Goal: Complete application form: Complete application form

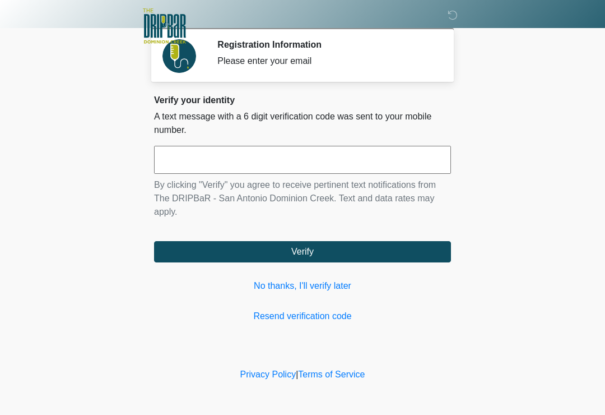
scroll to position [140, 101]
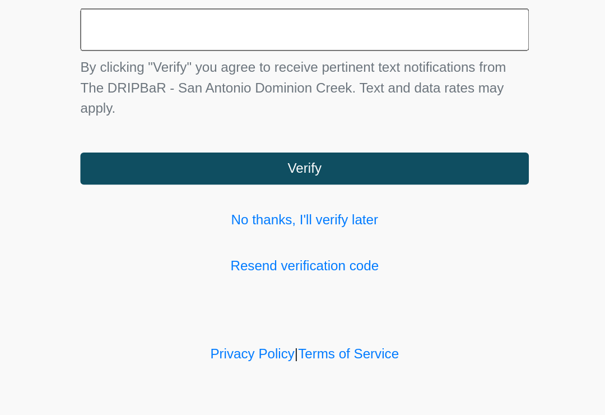
click at [238, 279] on link "No thanks, I'll verify later" at bounding box center [302, 285] width 297 height 13
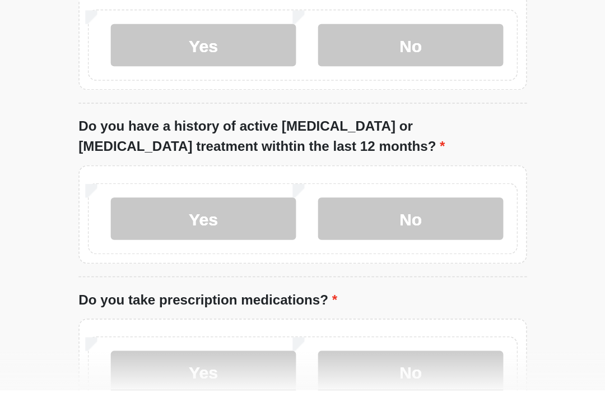
type input "*******"
click at [313, 62] on label "No" at bounding box center [374, 72] width 123 height 28
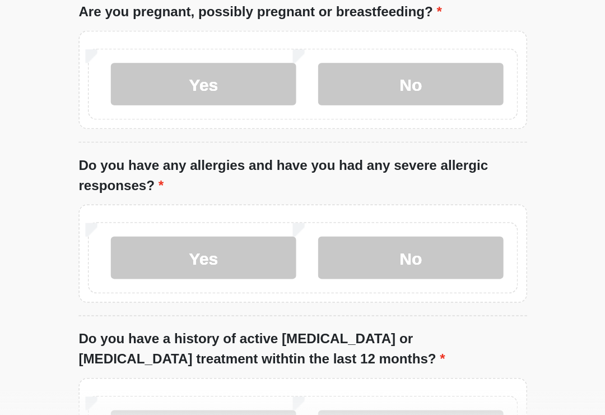
click at [313, 285] on label "No" at bounding box center [374, 299] width 123 height 28
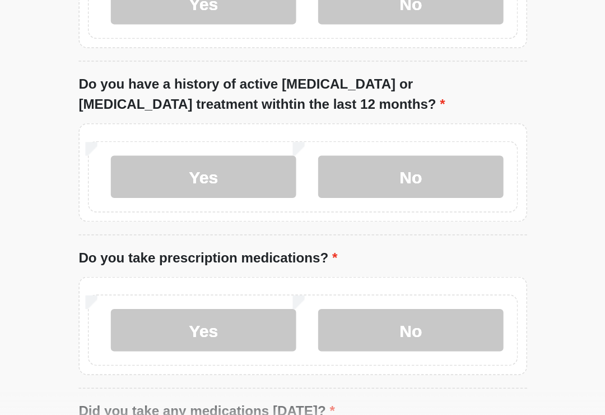
scroll to position [202, 0]
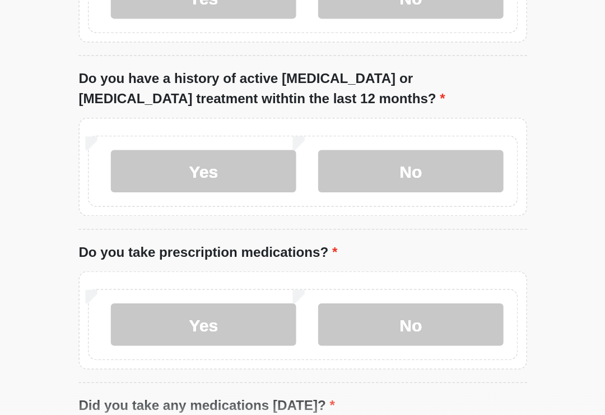
click at [313, 226] on label "No" at bounding box center [374, 240] width 123 height 28
click at [175, 327] on label "Yes" at bounding box center [236, 341] width 123 height 28
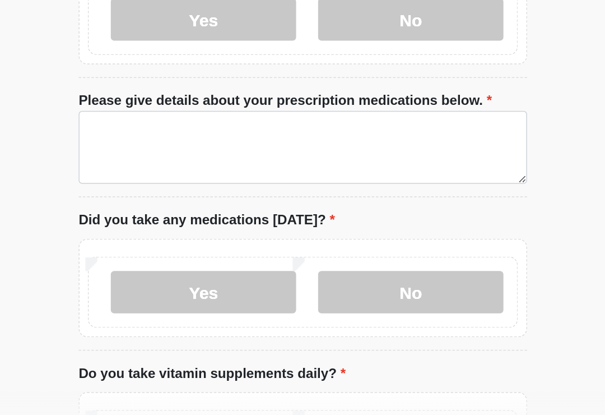
scroll to position [405, 0]
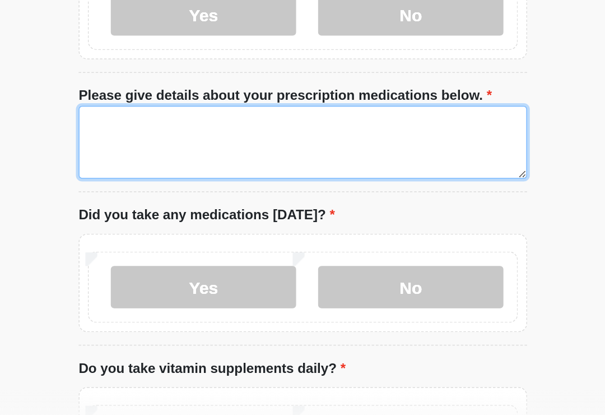
click at [154, 198] on textarea "Please give details about your prescription medications below." at bounding box center [302, 222] width 297 height 48
click at [154, 198] on textarea "**********" at bounding box center [302, 222] width 297 height 48
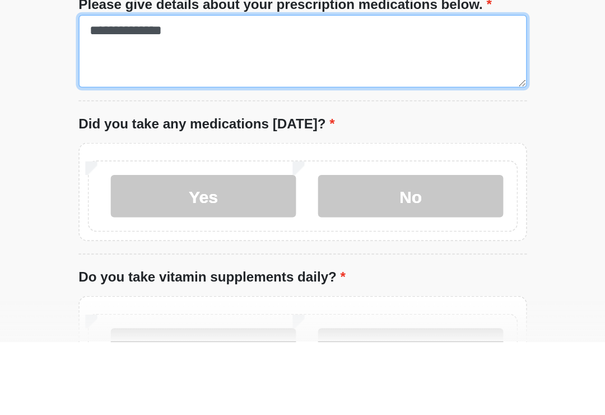
click at [154, 198] on textarea "**********" at bounding box center [302, 222] width 297 height 48
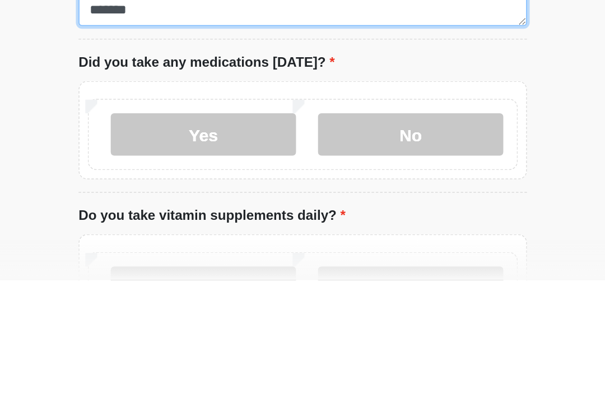
type textarea "**********"
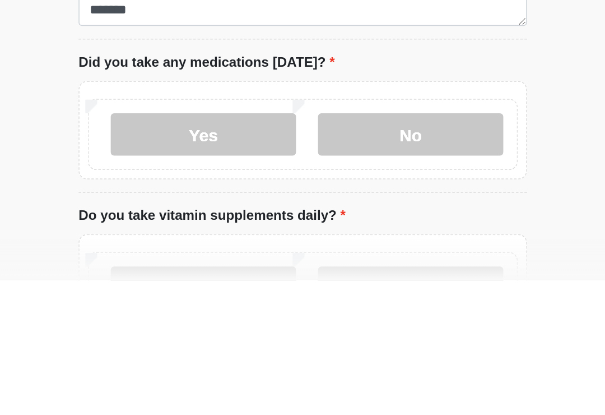
click at [313, 304] on label "No" at bounding box center [374, 318] width 123 height 28
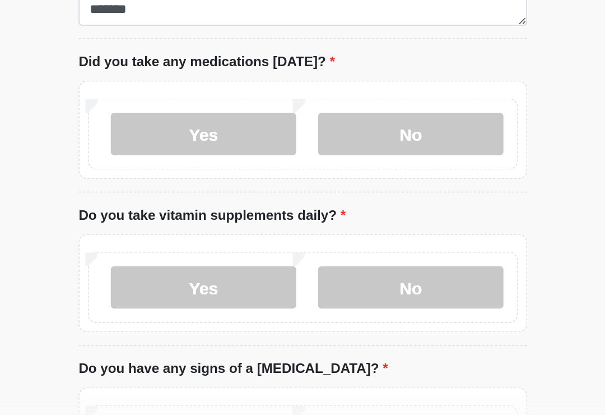
click at [175, 304] on label "Yes" at bounding box center [236, 318] width 123 height 28
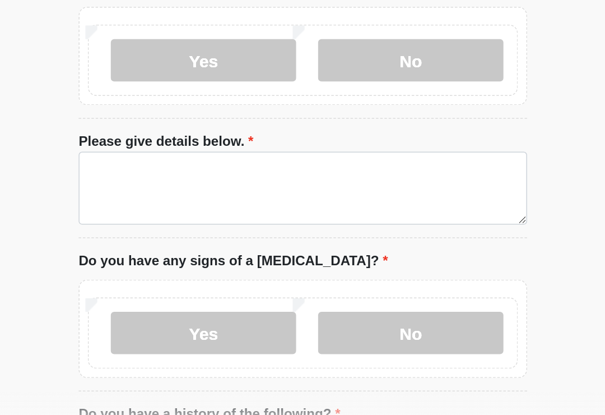
scroll to position [657, 0]
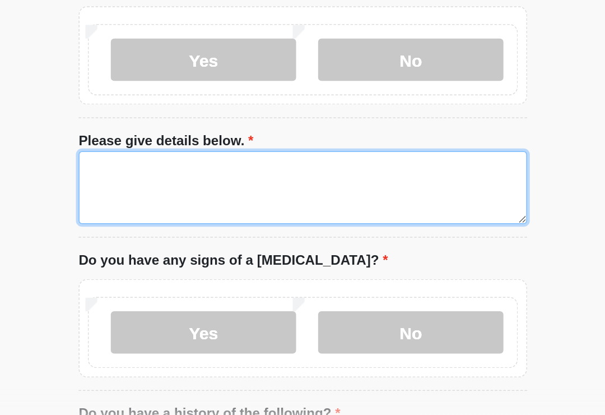
click at [154, 229] on textarea "Please give details below." at bounding box center [302, 253] width 297 height 48
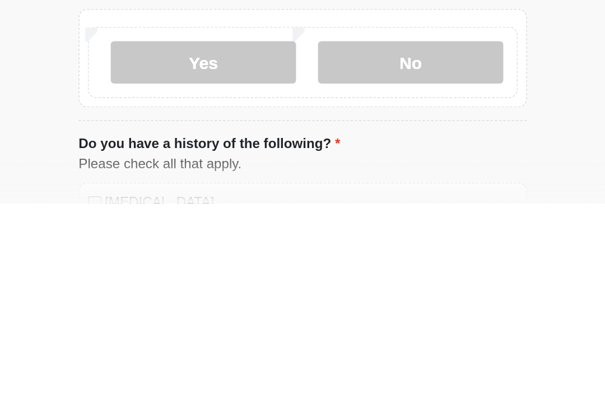
scroll to position [689, 0]
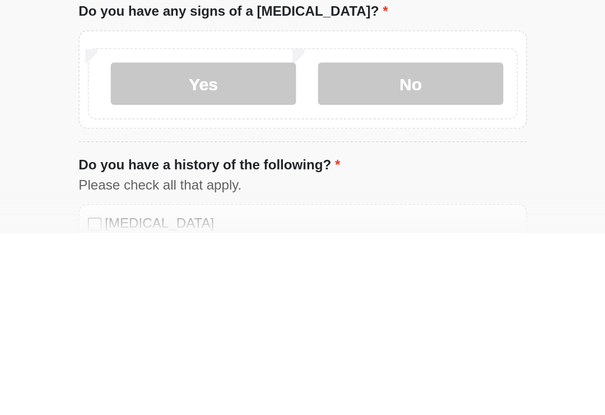
type textarea "**********"
click at [313, 302] on label "No" at bounding box center [374, 316] width 123 height 28
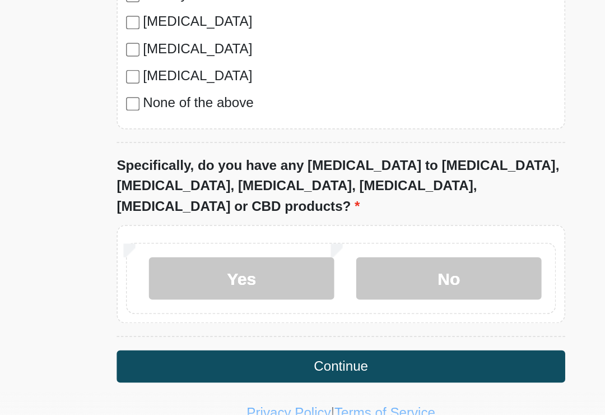
scroll to position [1109, 0]
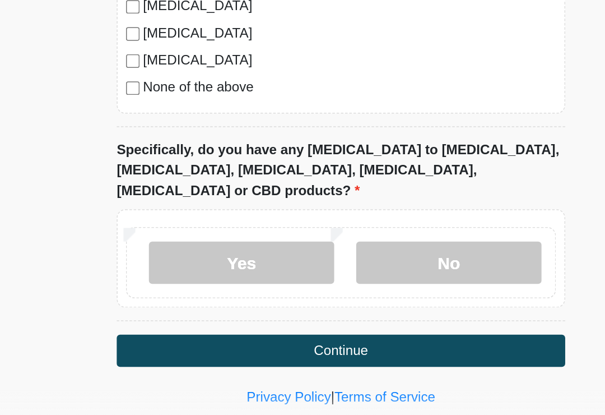
click at [313, 288] on label "No" at bounding box center [374, 302] width 123 height 28
click at [234, 350] on button "Continue" at bounding box center [302, 360] width 297 height 21
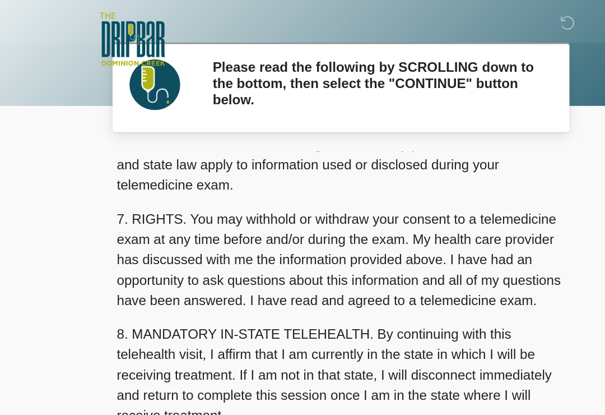
scroll to position [473, 0]
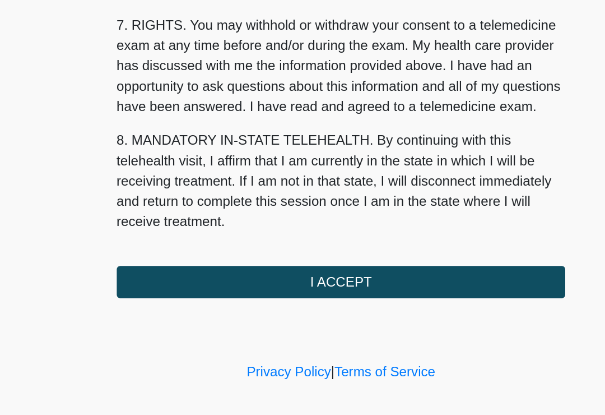
click at [233, 304] on button "I ACCEPT" at bounding box center [302, 314] width 297 height 21
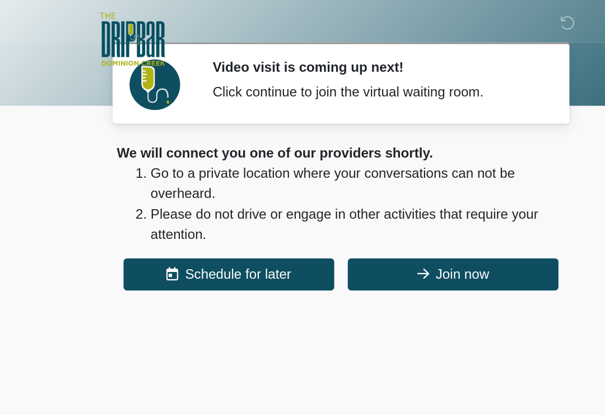
click at [307, 188] on button "Join now" at bounding box center [377, 181] width 140 height 21
